Goal: Information Seeking & Learning: Learn about a topic

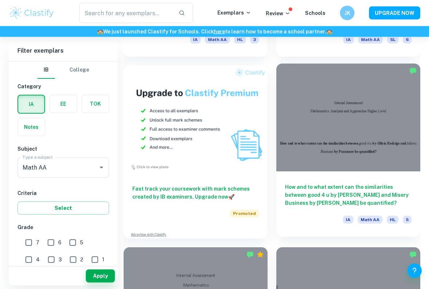
scroll to position [726, 0]
click at [356, 197] on h6 "How and to what extent can the similarities between good 4 u by [PERSON_NAME] a…" at bounding box center [348, 195] width 126 height 24
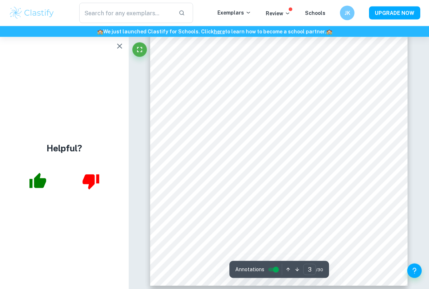
scroll to position [848, 0]
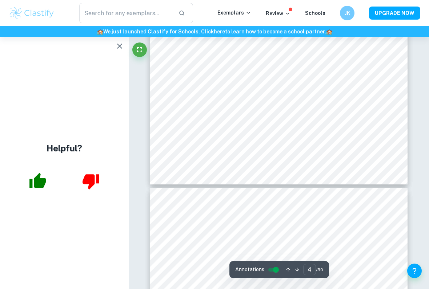
type input "5"
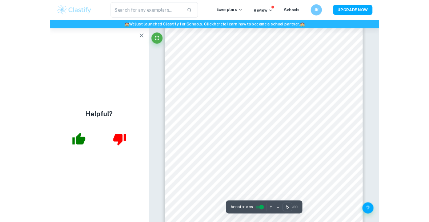
scroll to position [1502, 0]
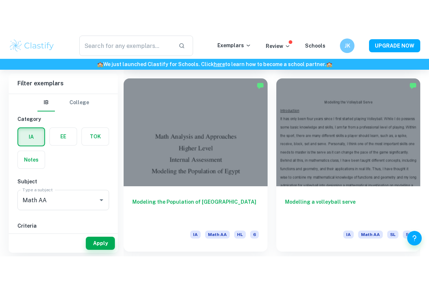
scroll to position [2747, 0]
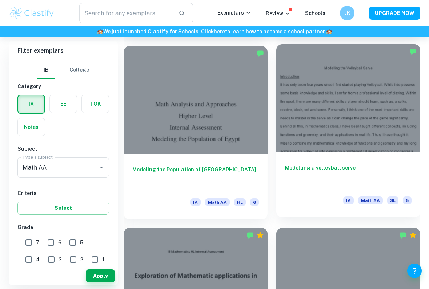
click at [293, 168] on h6 "Modelling a volleyball serve" at bounding box center [348, 176] width 126 height 24
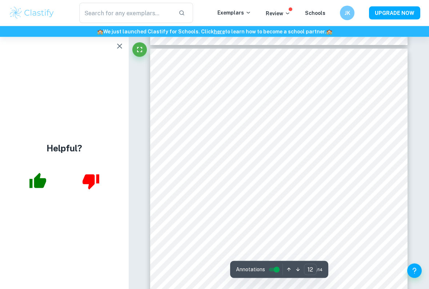
scroll to position [4220, 0]
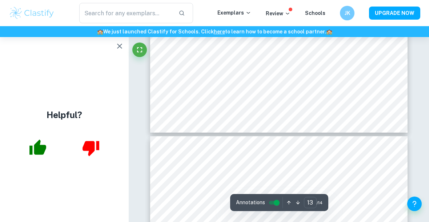
type input "14"
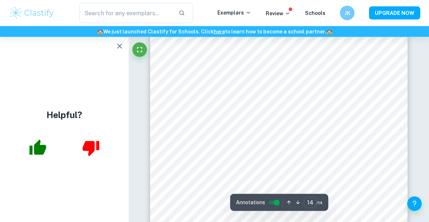
scroll to position [4912, 0]
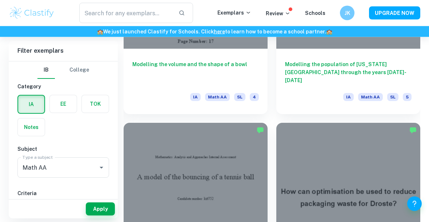
scroll to position [4071, 0]
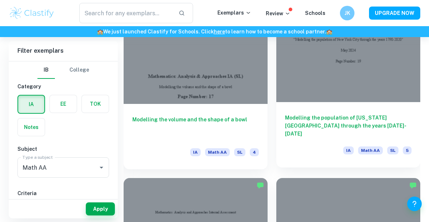
click at [386, 88] on div at bounding box center [348, 48] width 144 height 108
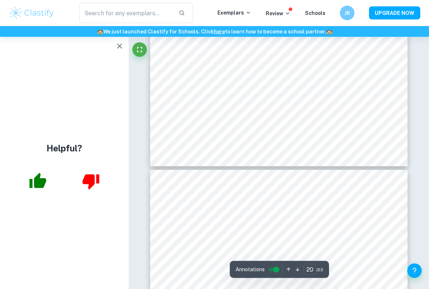
scroll to position [7084, 0]
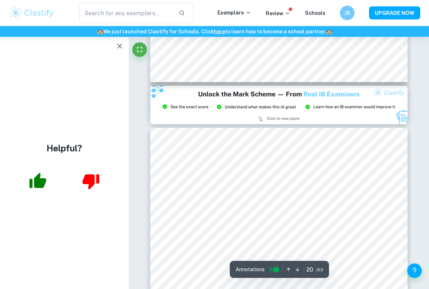
type input "21"
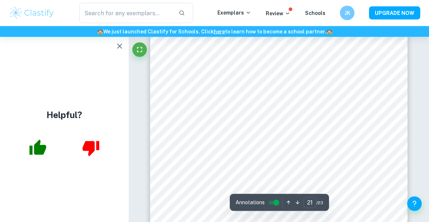
scroll to position [7621, 0]
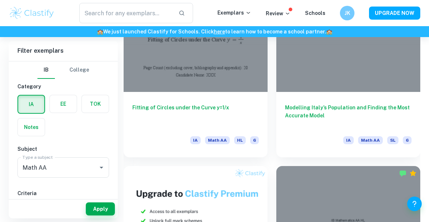
scroll to position [3497, 0]
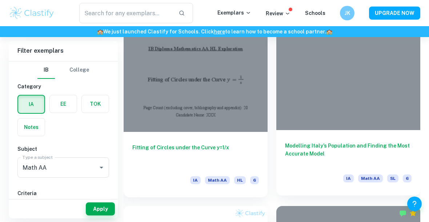
click at [394, 84] on div at bounding box center [348, 76] width 144 height 108
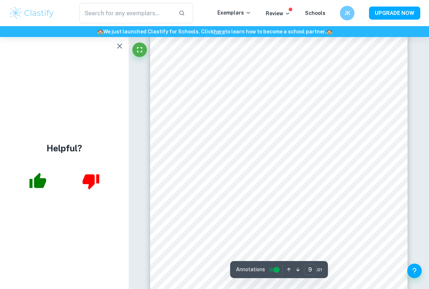
scroll to position [3150, 0]
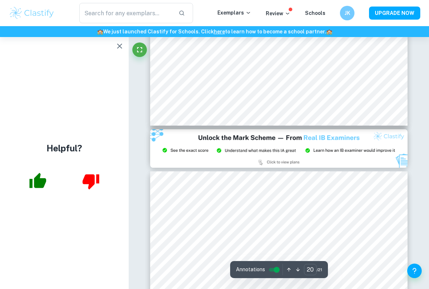
type input "21"
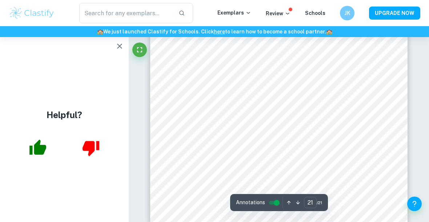
scroll to position [7751, 0]
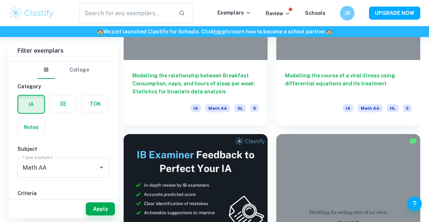
scroll to position [3202, 0]
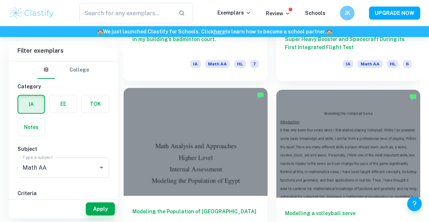
click at [133, 135] on div at bounding box center [196, 142] width 144 height 108
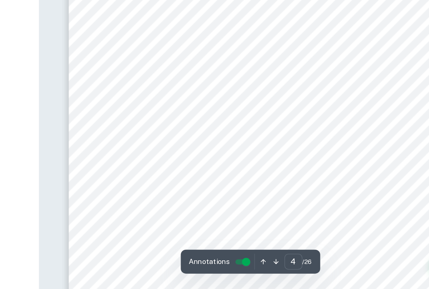
scroll to position [1177, 0]
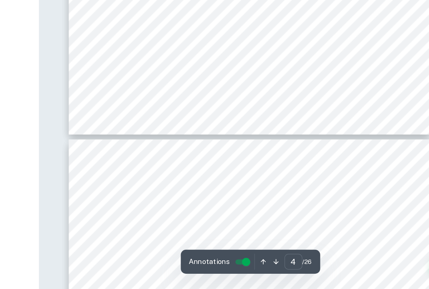
type input "5"
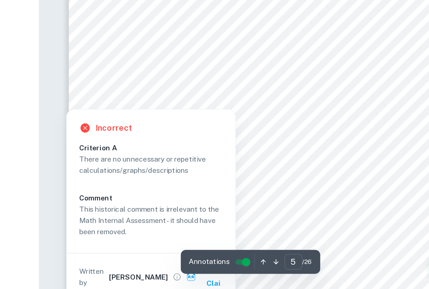
scroll to position [1421, 0]
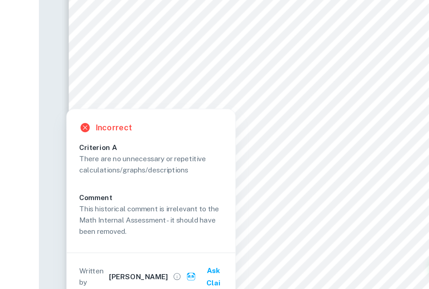
click at [79, 136] on div at bounding box center [171, 144] width 184 height 17
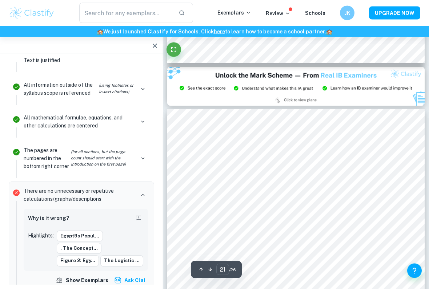
scroll to position [6821, 0]
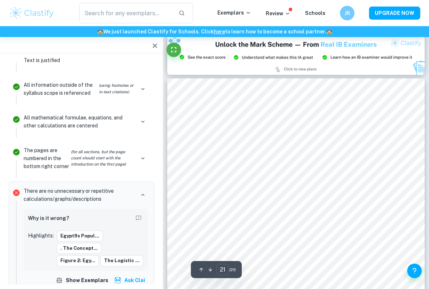
type input "20"
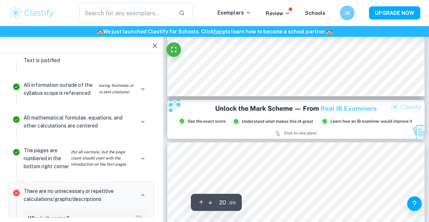
scroll to position [6757, 0]
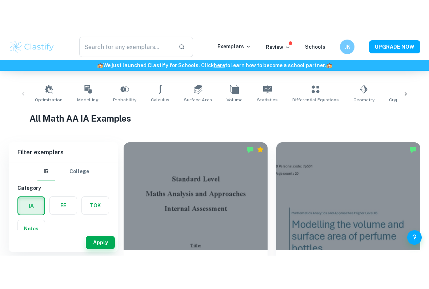
scroll to position [194, 0]
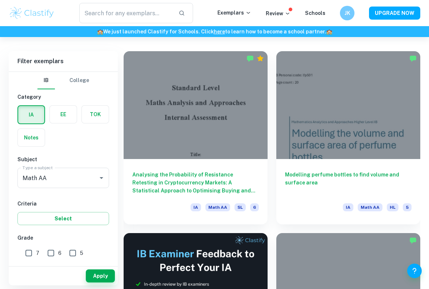
click at [29, 250] on input "7" at bounding box center [28, 253] width 15 height 15
checkbox input "true"
click at [51, 252] on input "6" at bounding box center [51, 253] width 15 height 15
checkbox input "true"
click at [71, 253] on input "5" at bounding box center [72, 253] width 15 height 15
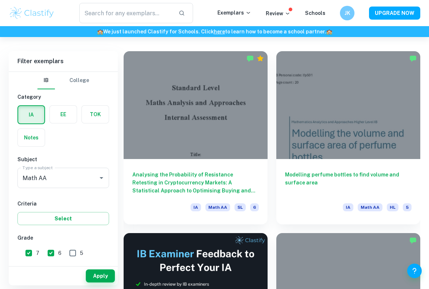
checkbox input "true"
click at [102, 275] on button "Apply" at bounding box center [100, 276] width 29 height 13
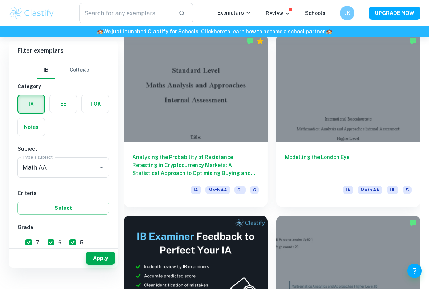
scroll to position [225, 0]
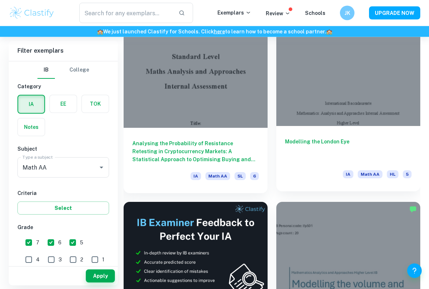
click at [354, 141] on h6 "Modelling the London Eye" at bounding box center [348, 150] width 126 height 24
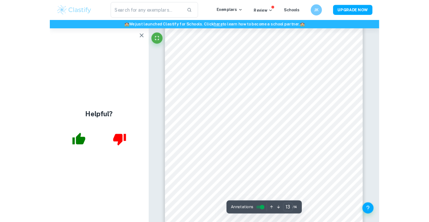
scroll to position [4775, 0]
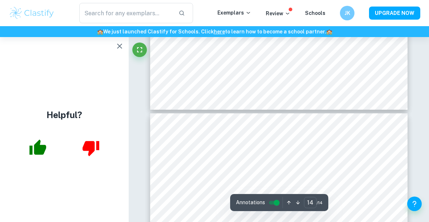
type input "13"
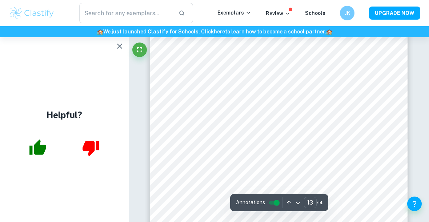
scroll to position [4531, 0]
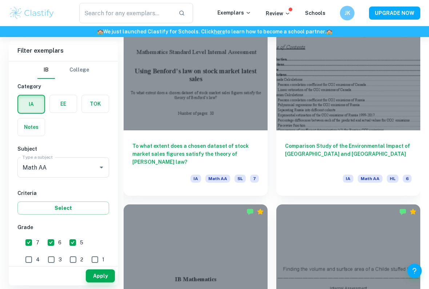
scroll to position [3948, 0]
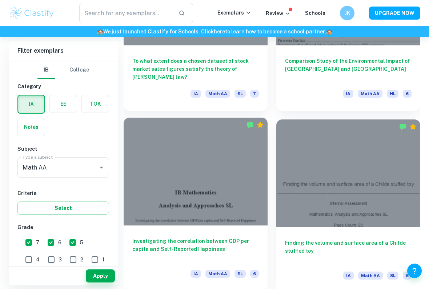
click at [241, 250] on h6 "Investigating the correlation between GDP per capita and Self-Reported Happiness" at bounding box center [195, 249] width 126 height 24
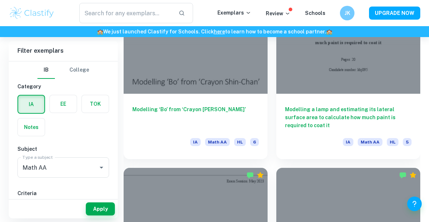
scroll to position [7338, 0]
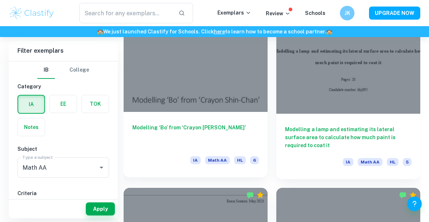
click at [163, 136] on h6 "Modelling ‘Bo’ from ‘Crayon [PERSON_NAME]’" at bounding box center [195, 136] width 126 height 24
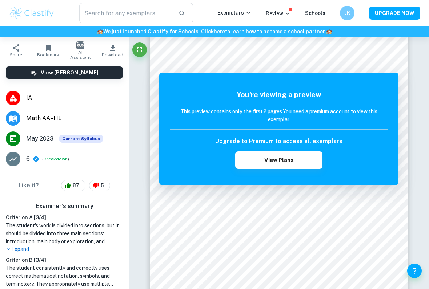
scroll to position [29, 0]
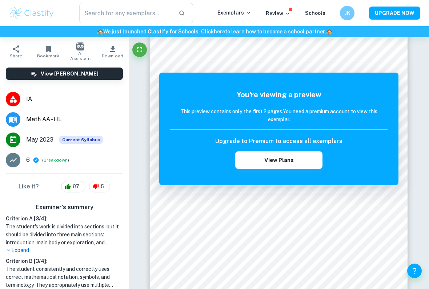
click at [16, 253] on p "Expand" at bounding box center [64, 251] width 117 height 8
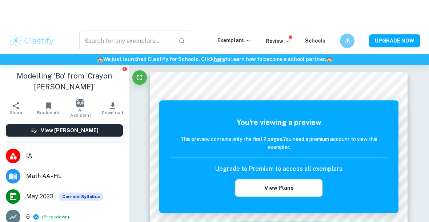
scroll to position [0, 0]
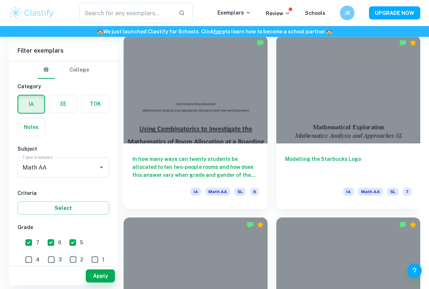
scroll to position [8660, 0]
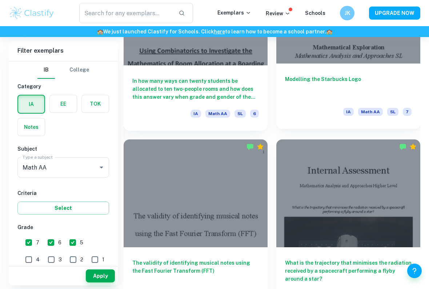
click at [300, 86] on h6 "Modelling the Starbucks Logo" at bounding box center [348, 87] width 126 height 24
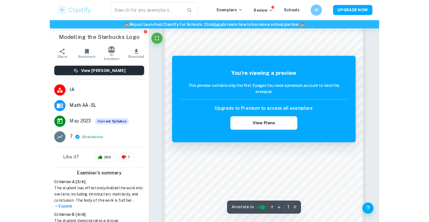
scroll to position [603, 0]
